Goal: Navigation & Orientation: Find specific page/section

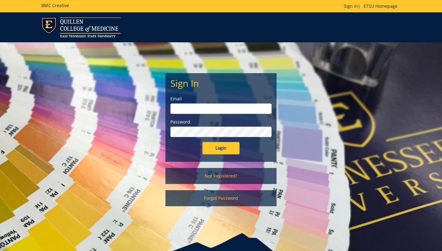
type input "[EMAIL_ADDRESS][DOMAIN_NAME]"
click at [218, 147] on input "Login" at bounding box center [221, 148] width 37 height 12
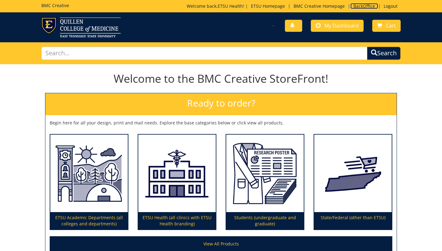
click at [368, 6] on link "BackOffice" at bounding box center [364, 6] width 28 height 6
